Goal: Contribute content: Add original content to the website for others to see

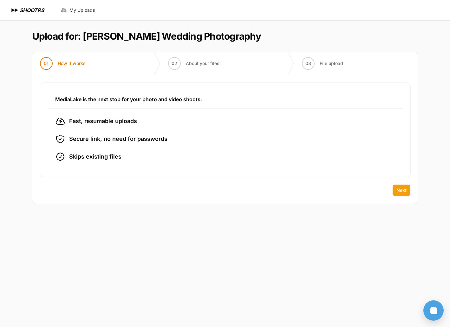
click at [400, 190] on span "Next" at bounding box center [402, 190] width 10 height 6
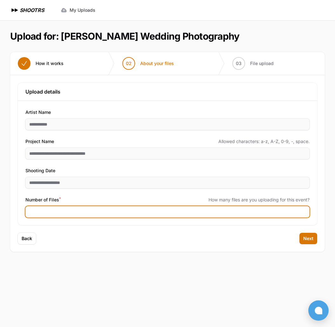
click at [111, 212] on input "Number of Files *" at bounding box center [167, 211] width 284 height 11
type input "****"
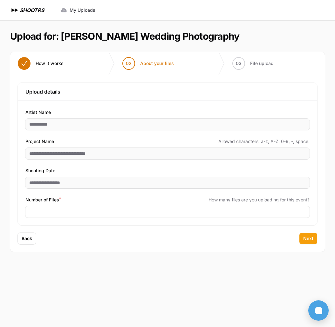
click at [303, 237] on span "Next" at bounding box center [308, 239] width 10 height 6
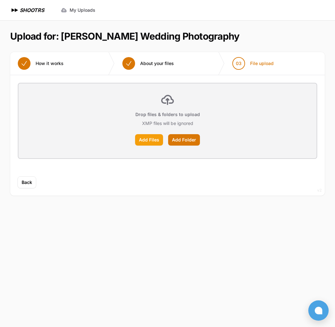
click at [155, 141] on label "Add Files" at bounding box center [149, 139] width 28 height 11
click at [0, 0] on input "Add Files" at bounding box center [0, 0] width 0 height 0
